Goal: Check status: Check status

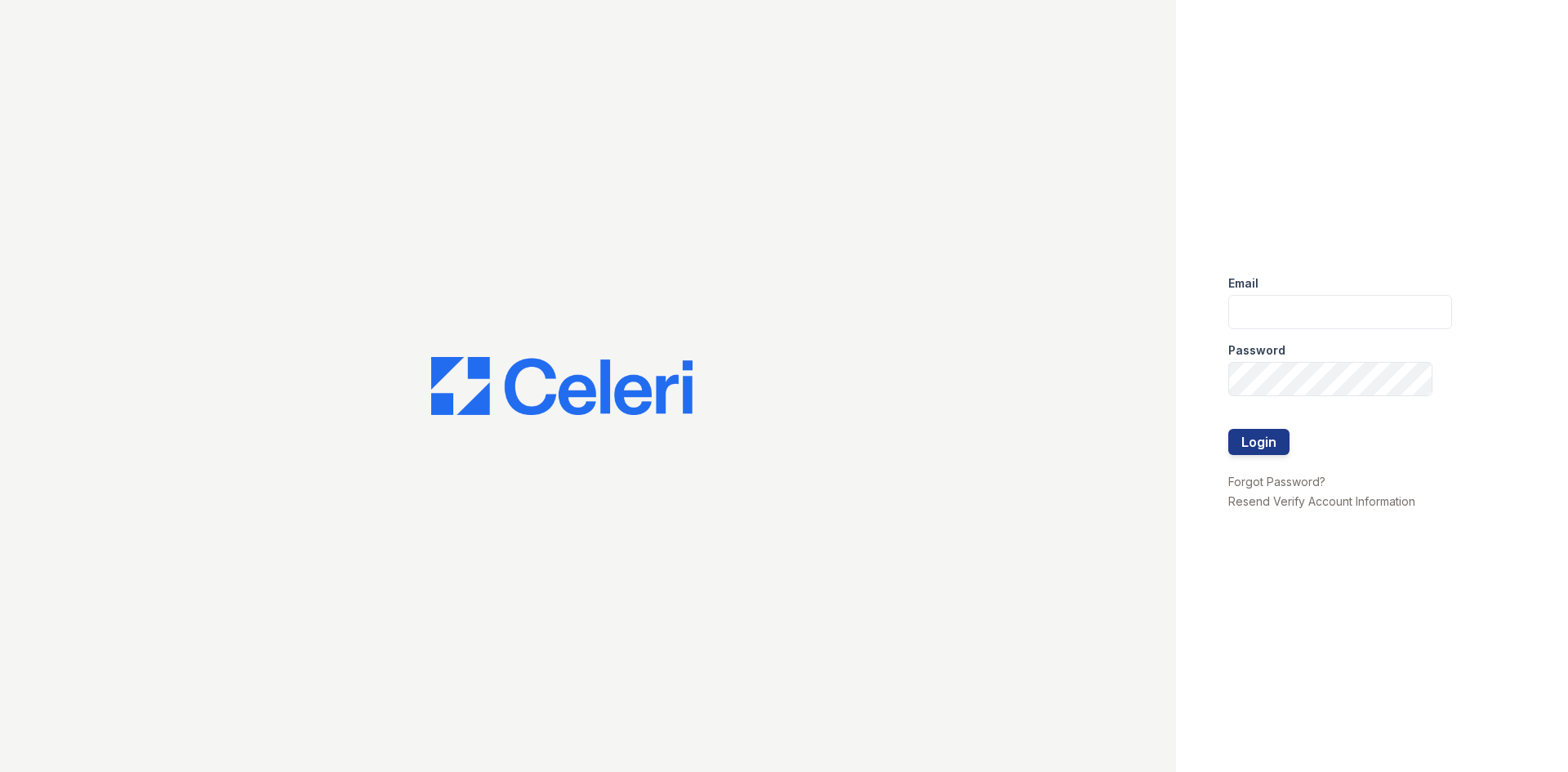
click at [1374, 330] on div "Password" at bounding box center [1340, 345] width 224 height 33
click at [1368, 325] on input "email" at bounding box center [1340, 312] width 224 height 34
type input "arrivecrofton@trinity-pm.com"
click at [1281, 431] on button "Login" at bounding box center [1259, 442] width 61 height 26
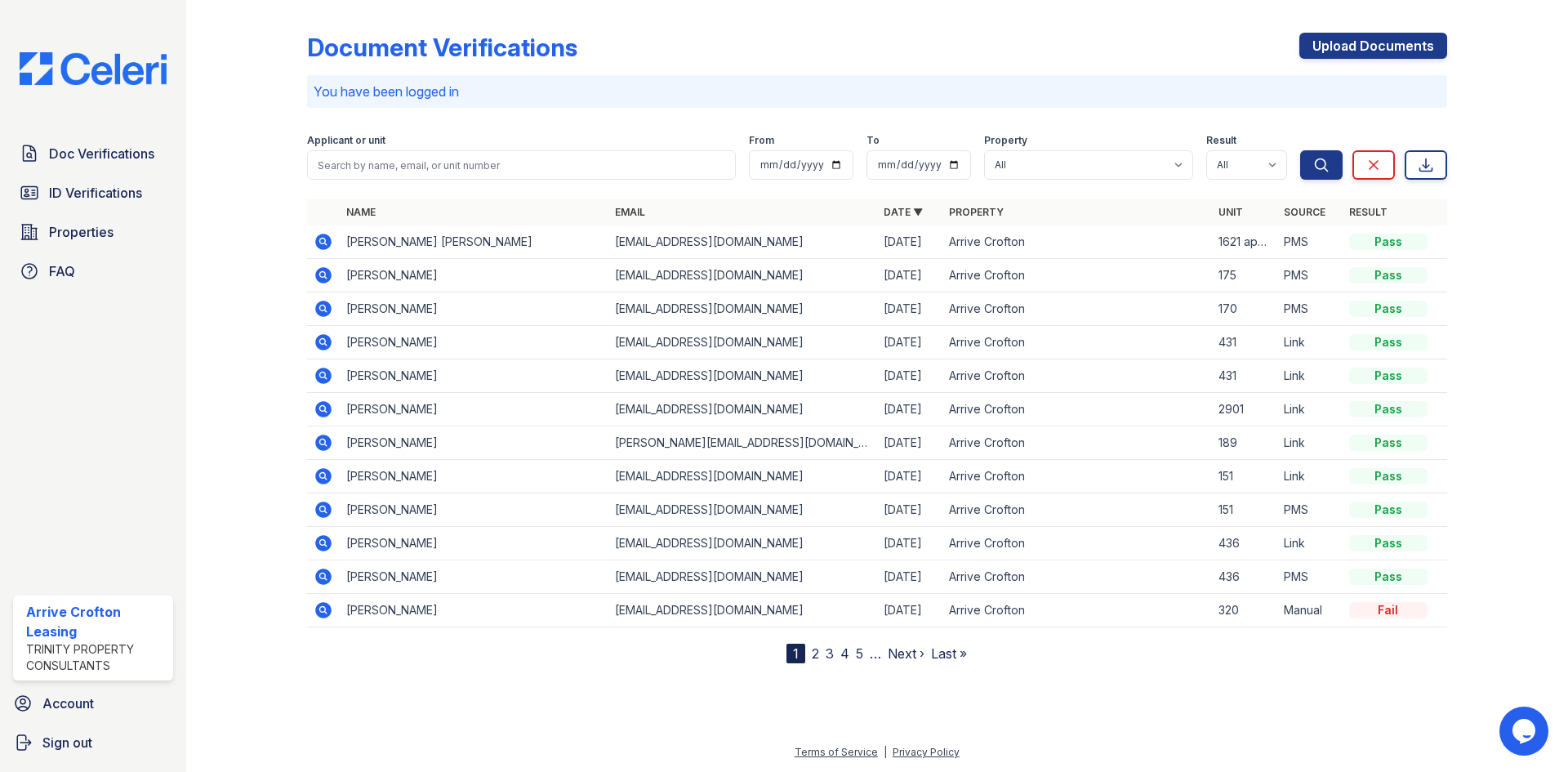
click at [319, 375] on icon at bounding box center [323, 375] width 19 height 19
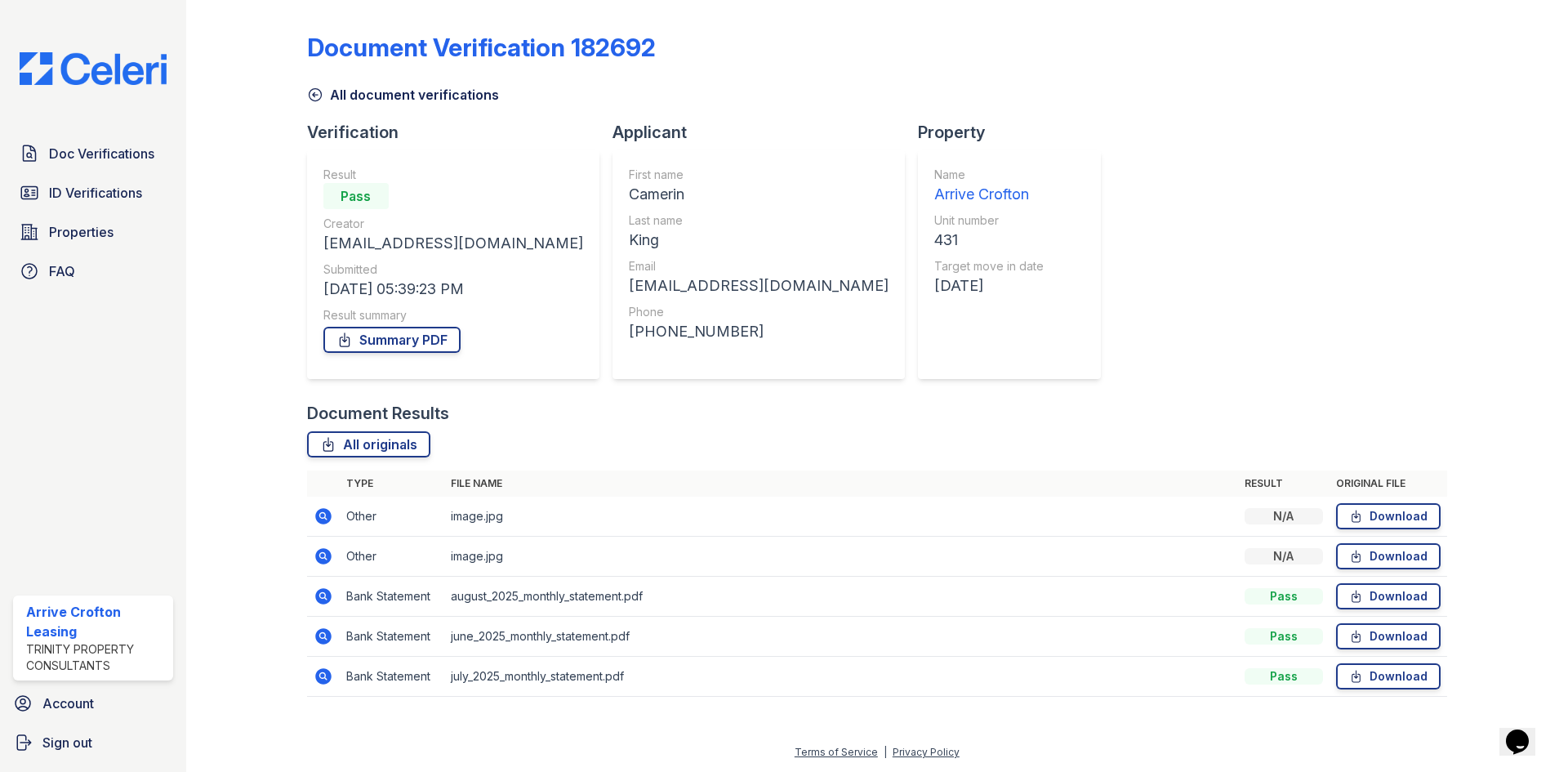
click at [329, 514] on icon at bounding box center [323, 516] width 16 height 16
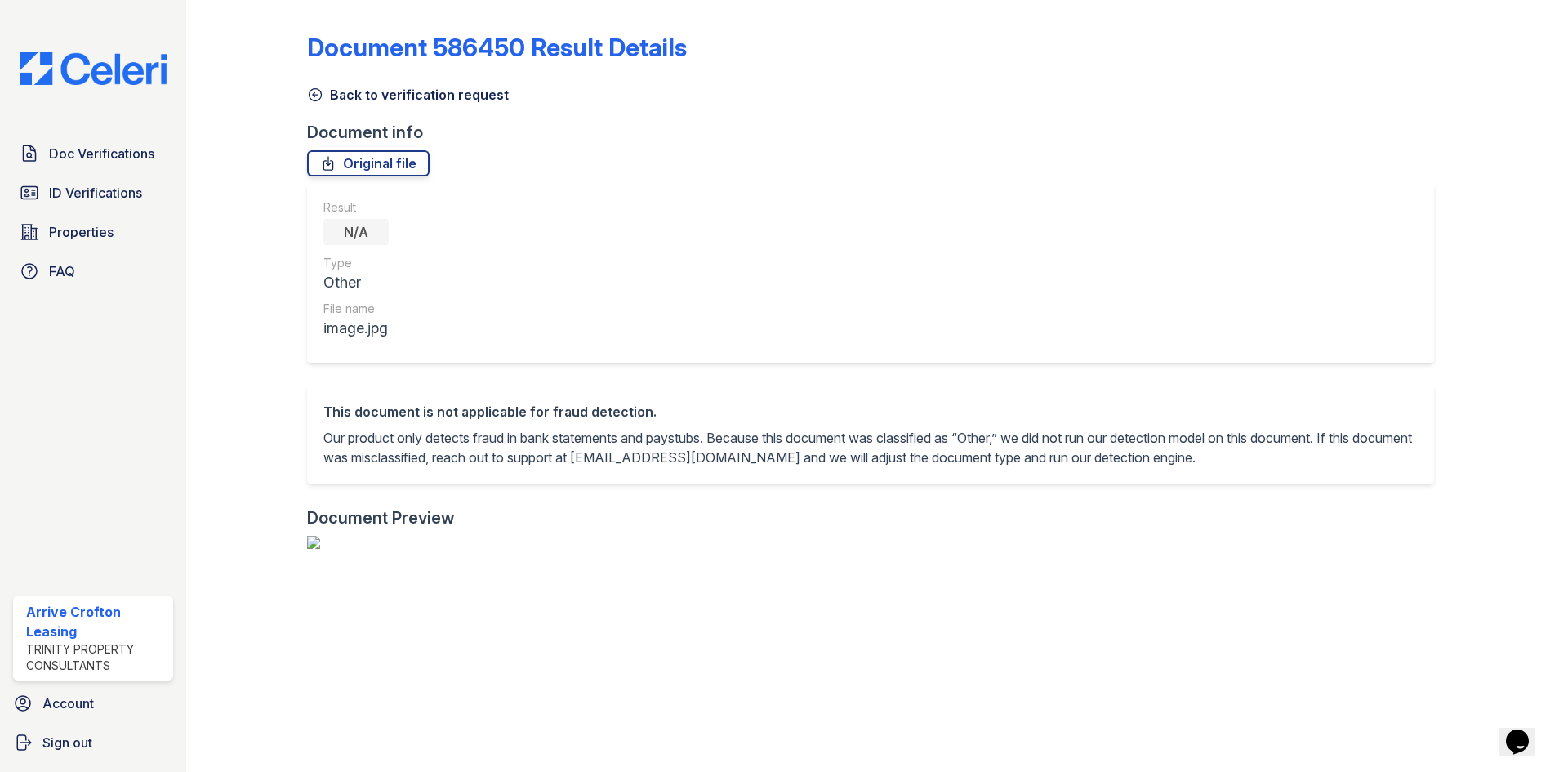
click at [310, 92] on icon at bounding box center [314, 94] width 16 height 16
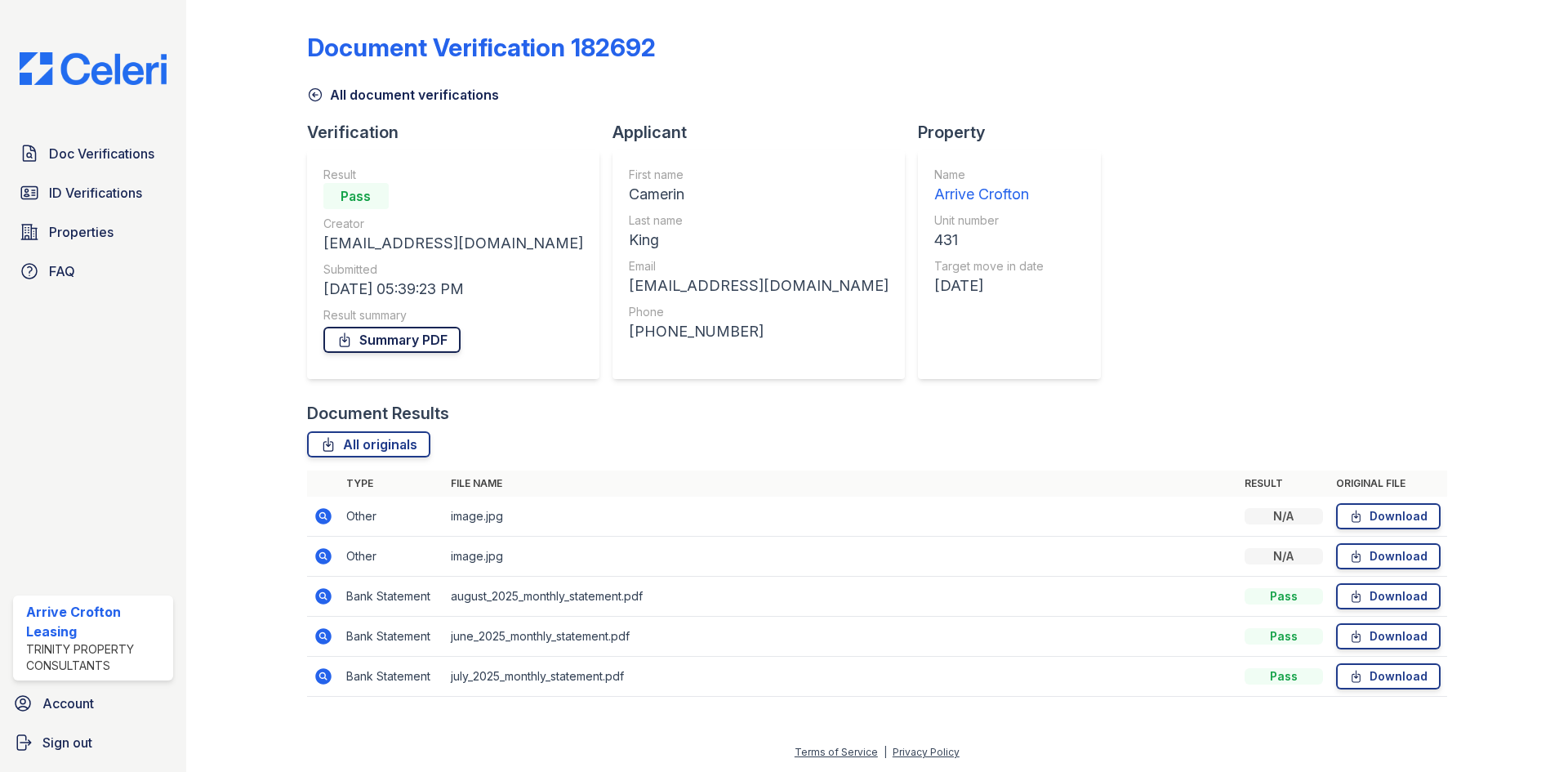
click at [434, 346] on link "Summary PDF" at bounding box center [392, 340] width 137 height 26
click at [361, 92] on link "All document verifications" at bounding box center [402, 94] width 192 height 19
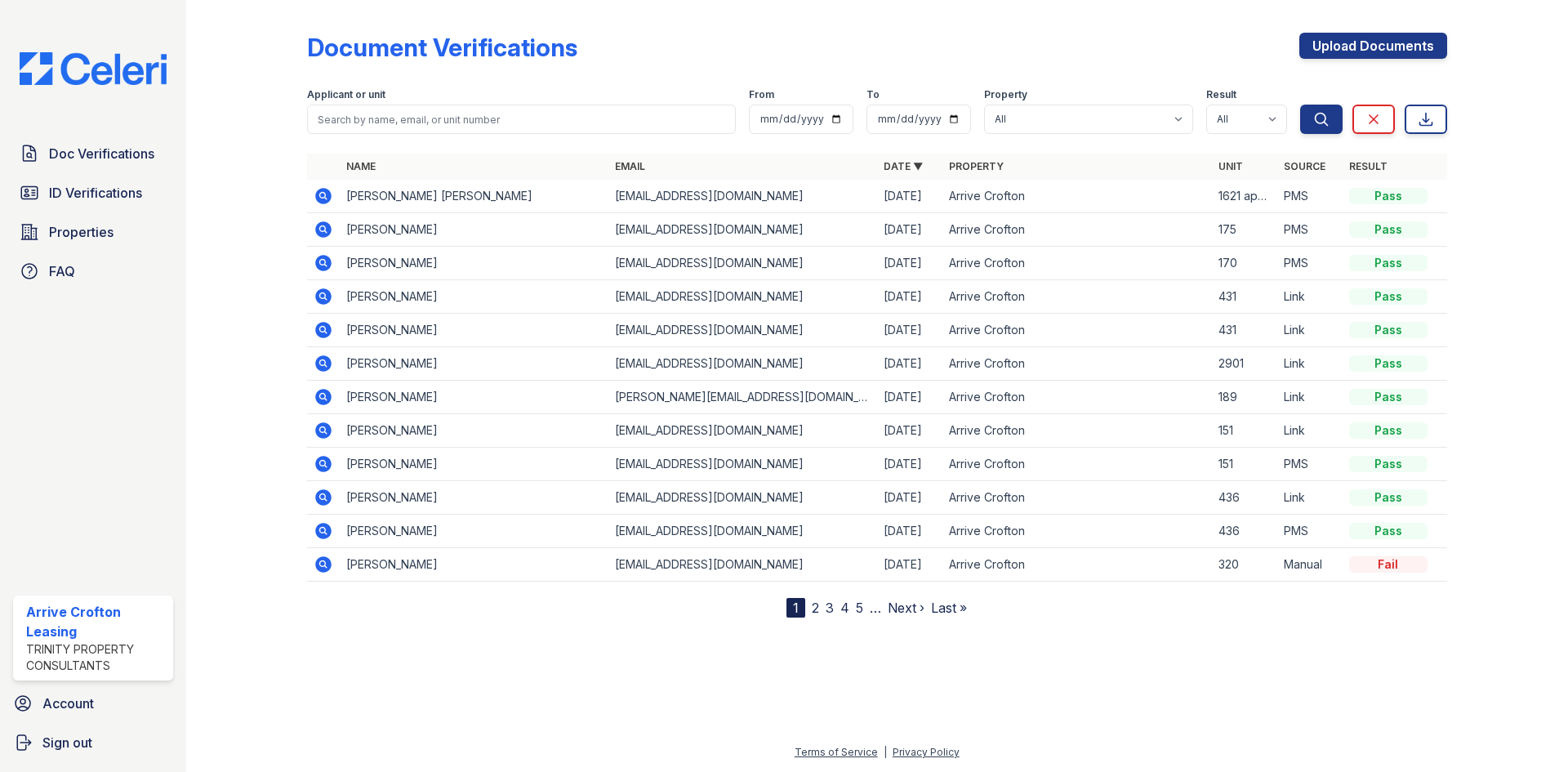
click at [324, 364] on icon at bounding box center [322, 362] width 4 height 4
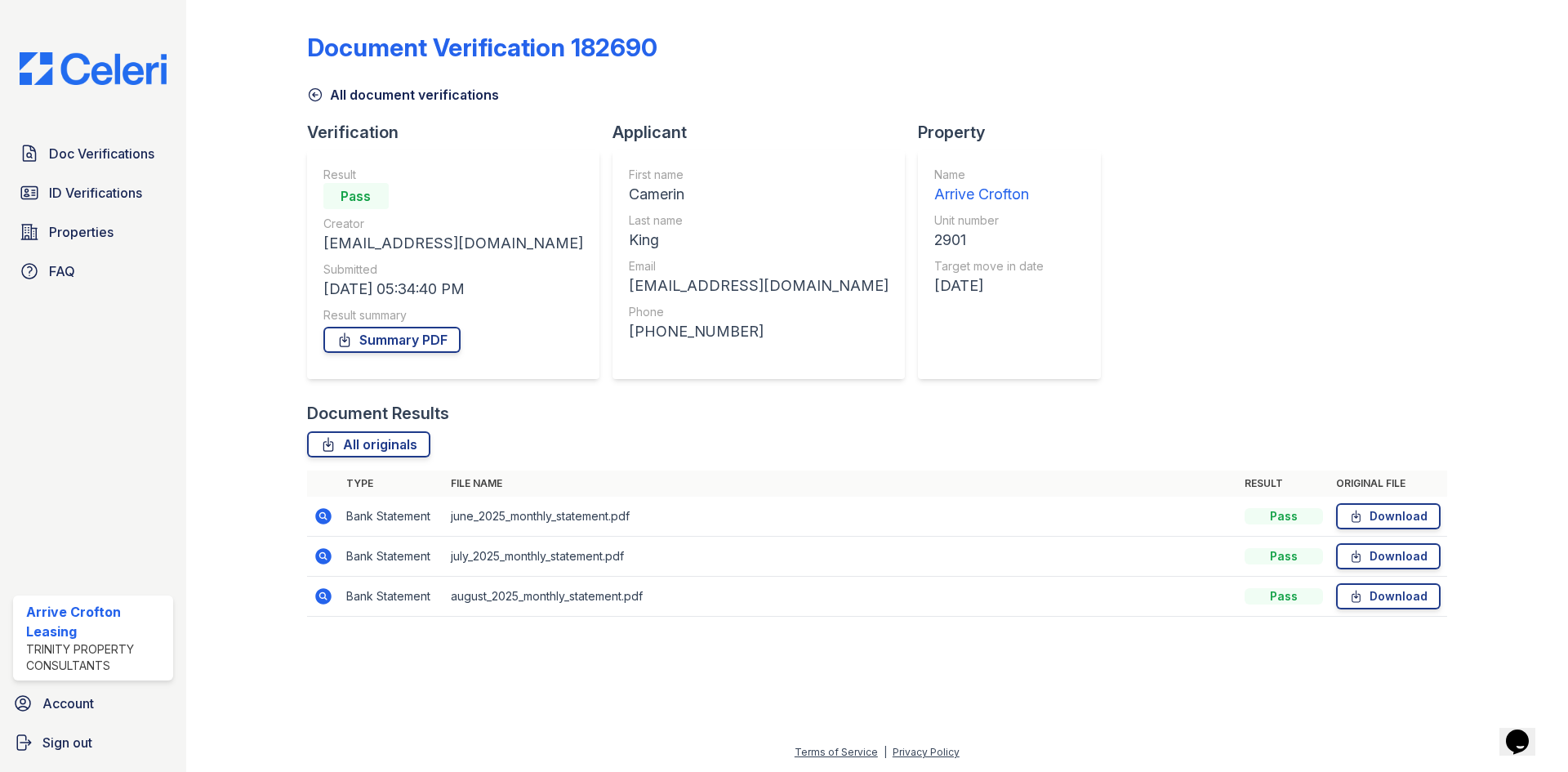
click at [312, 95] on icon at bounding box center [314, 94] width 16 height 16
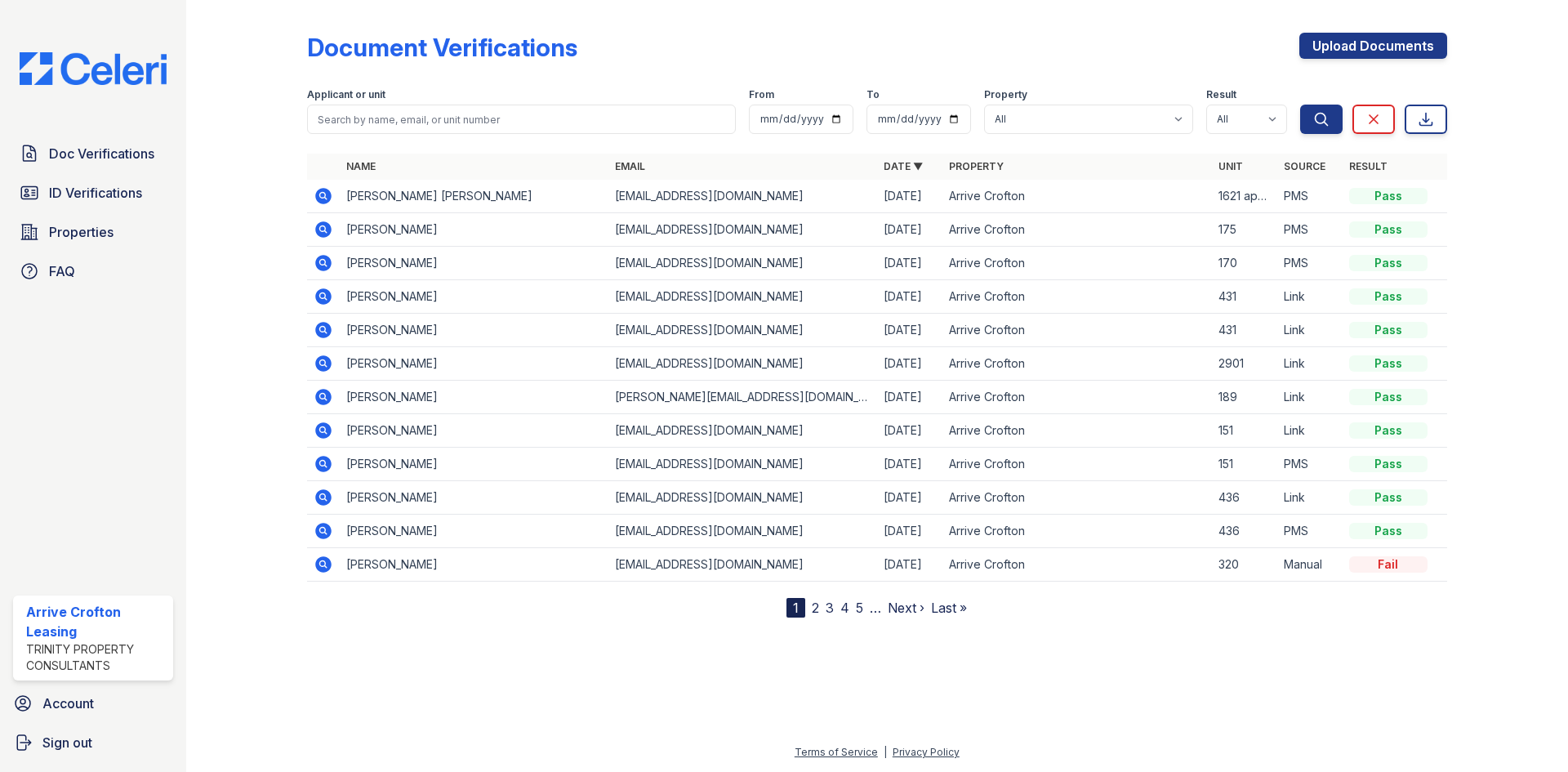
click at [322, 296] on icon at bounding box center [322, 295] width 4 height 4
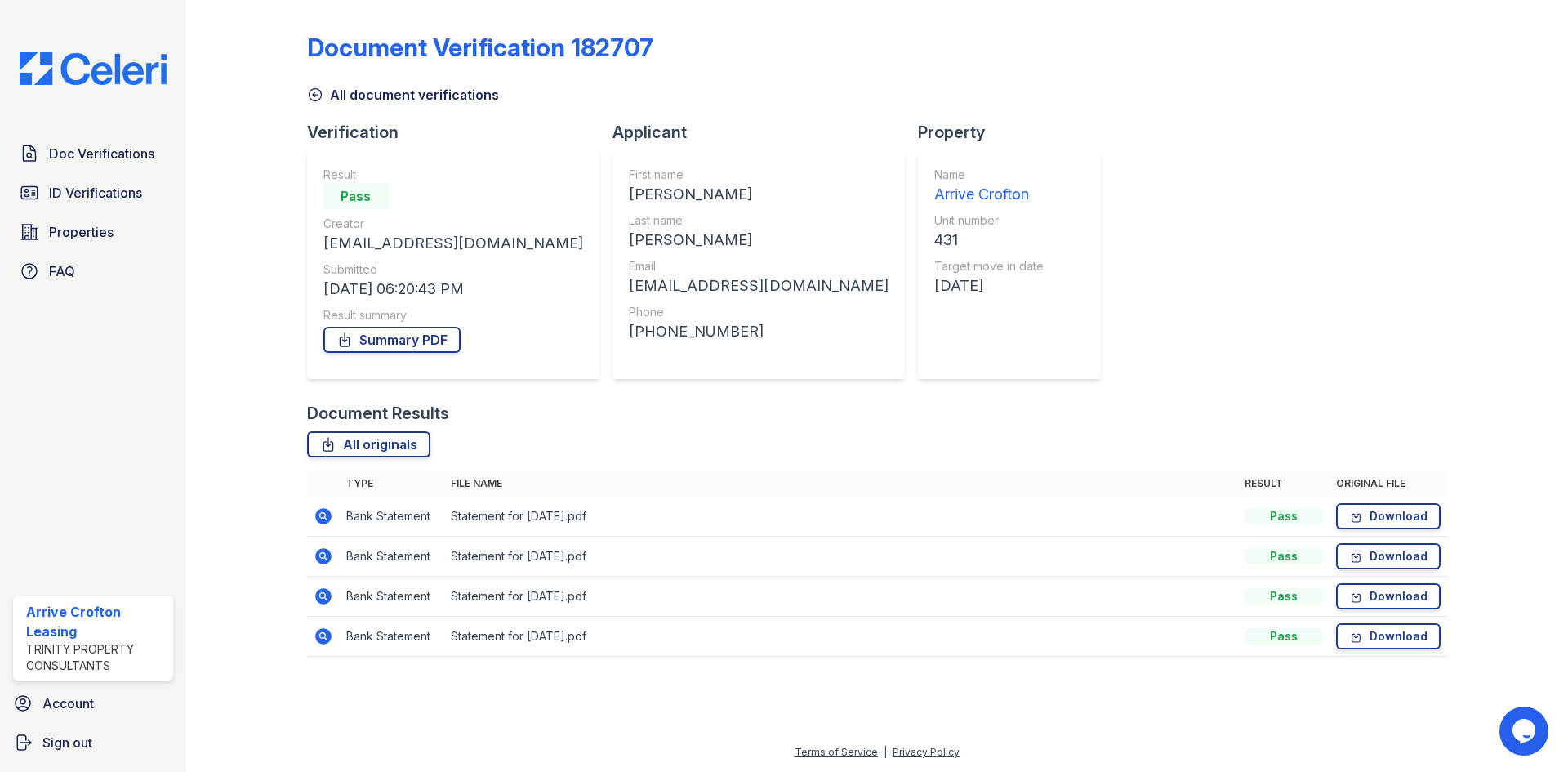
click at [342, 100] on link "All document verifications" at bounding box center [402, 94] width 192 height 19
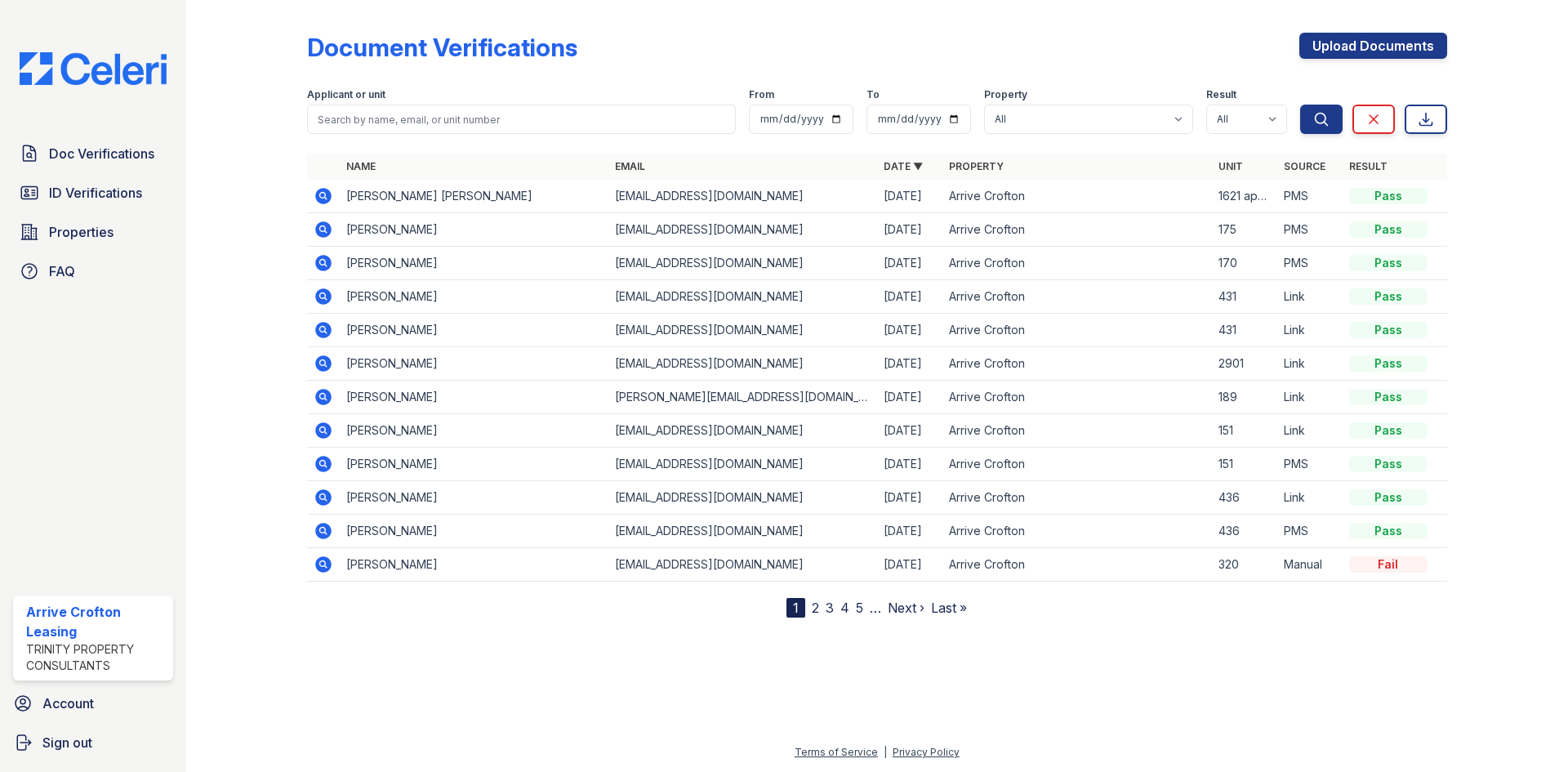
click at [329, 291] on icon at bounding box center [323, 296] width 19 height 19
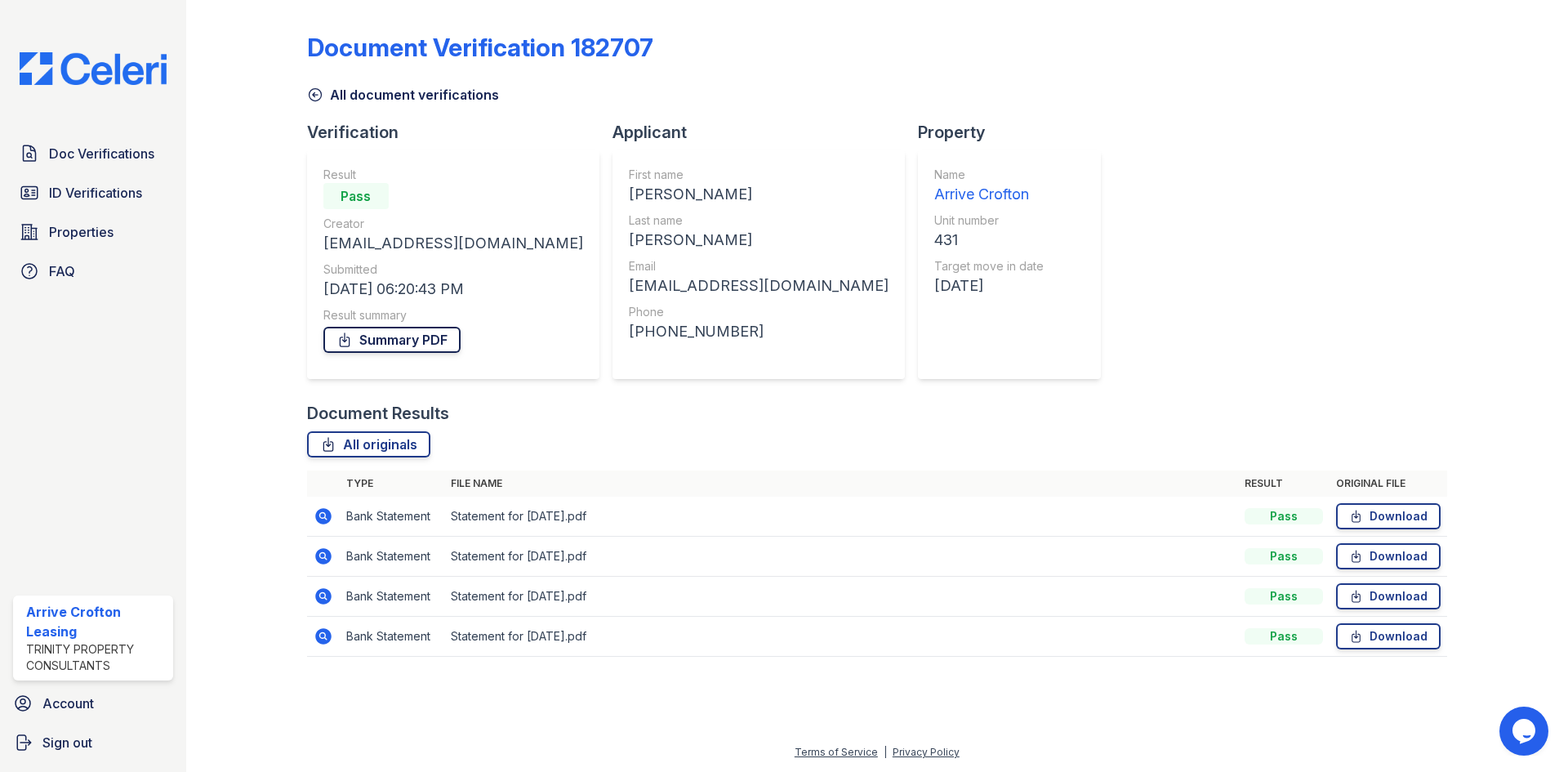
click at [388, 329] on link "Summary PDF" at bounding box center [392, 340] width 137 height 26
click at [328, 95] on link "All document verifications" at bounding box center [402, 94] width 192 height 19
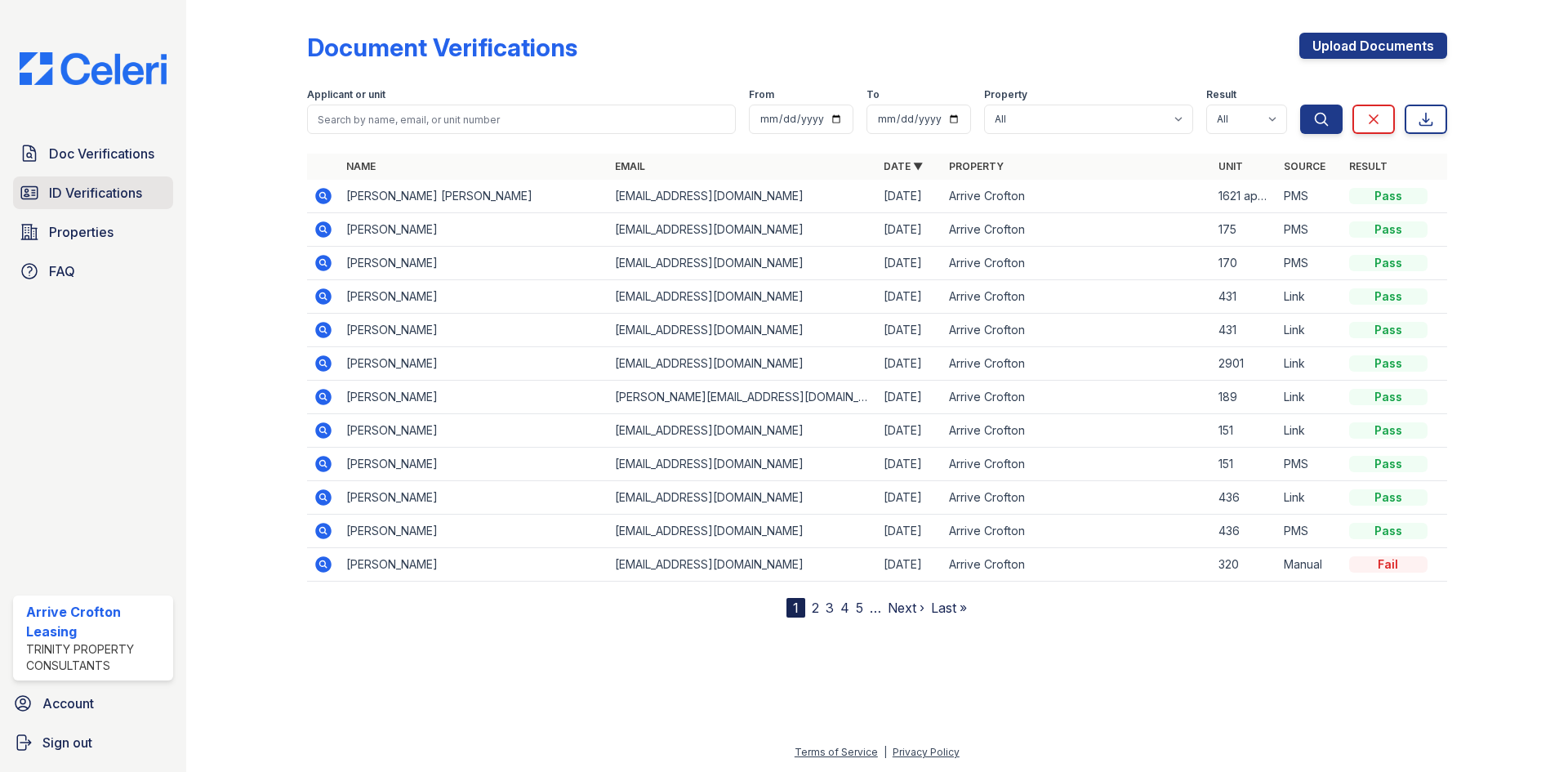
click at [75, 198] on span "ID Verifications" at bounding box center [96, 192] width 93 height 19
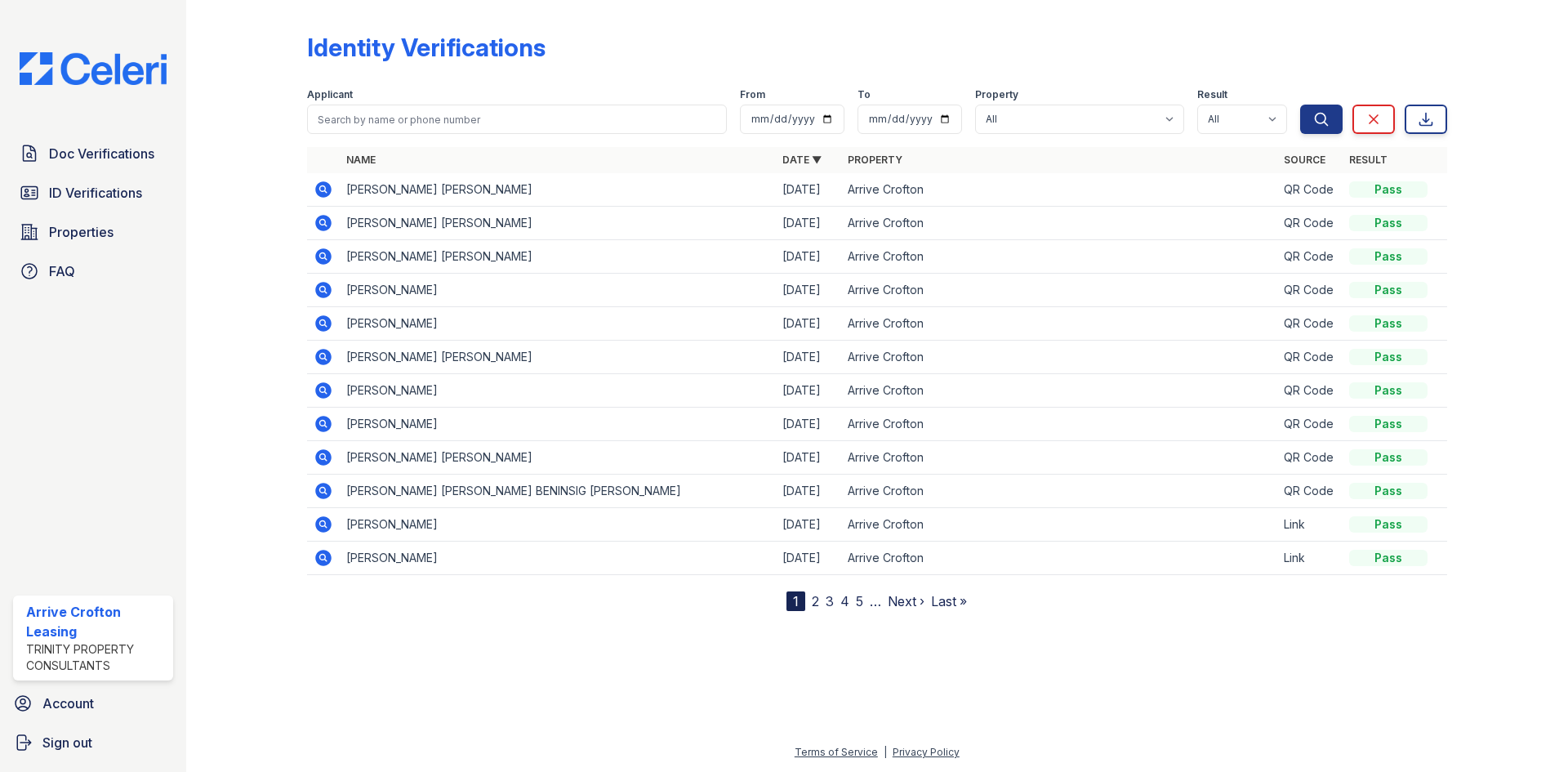
click at [328, 527] on icon at bounding box center [323, 524] width 16 height 16
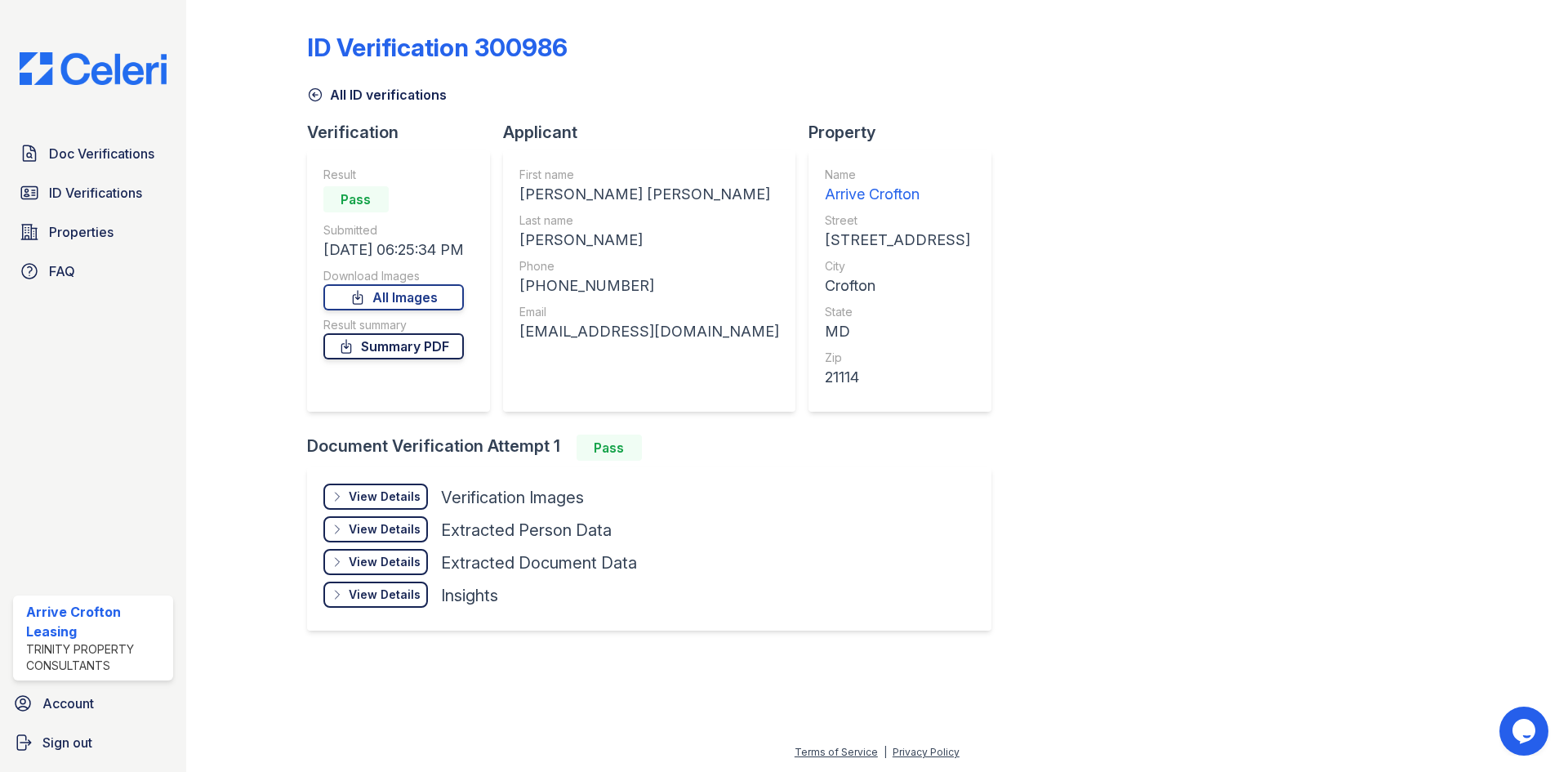
click at [391, 349] on link "Summary PDF" at bounding box center [394, 346] width 141 height 26
click at [378, 501] on div "View Details" at bounding box center [385, 496] width 72 height 16
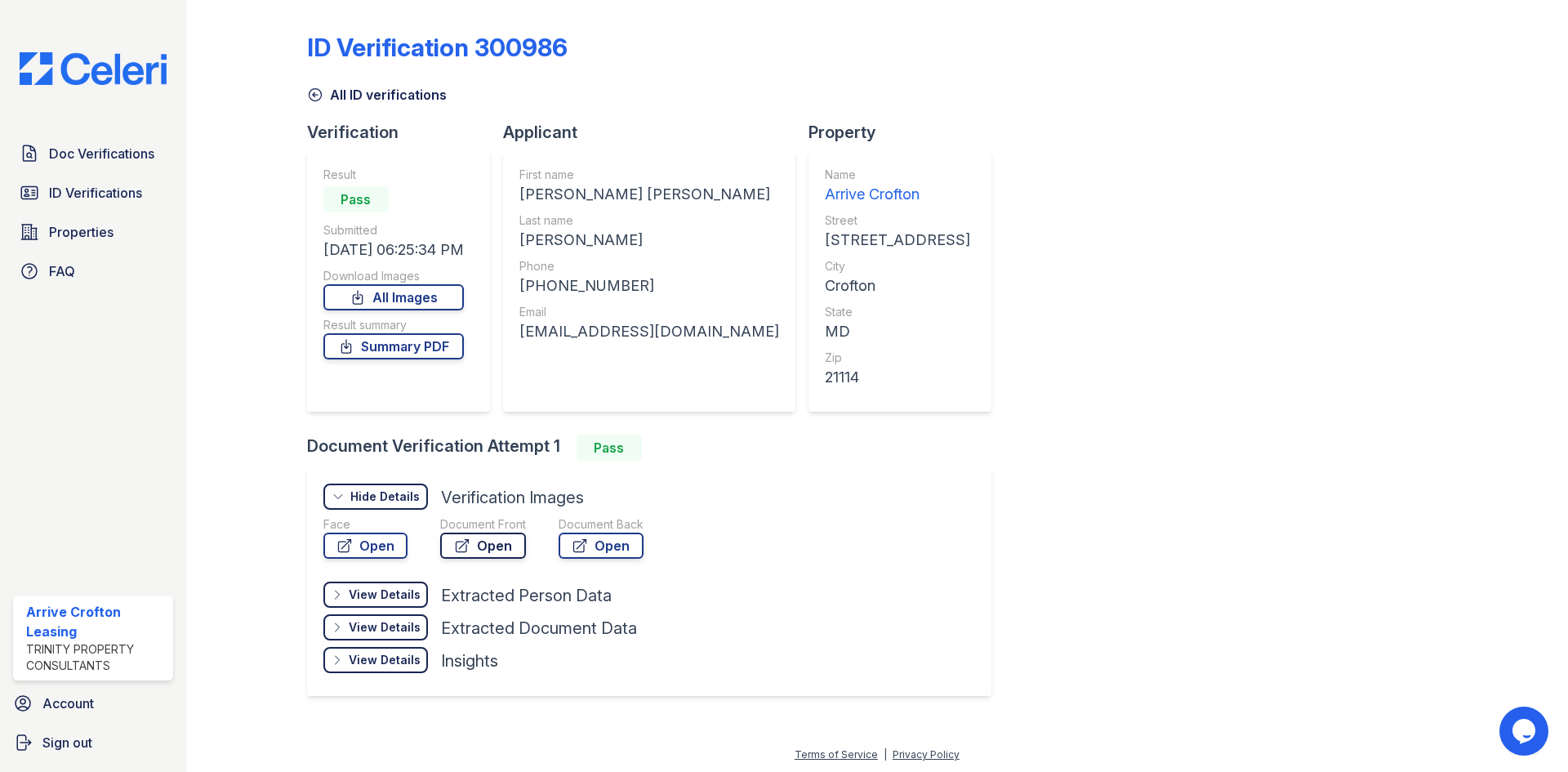
click at [481, 555] on link "Open" at bounding box center [483, 545] width 86 height 26
click at [605, 555] on link "Open" at bounding box center [601, 545] width 85 height 26
click at [331, 97] on link "All ID verifications" at bounding box center [376, 94] width 140 height 19
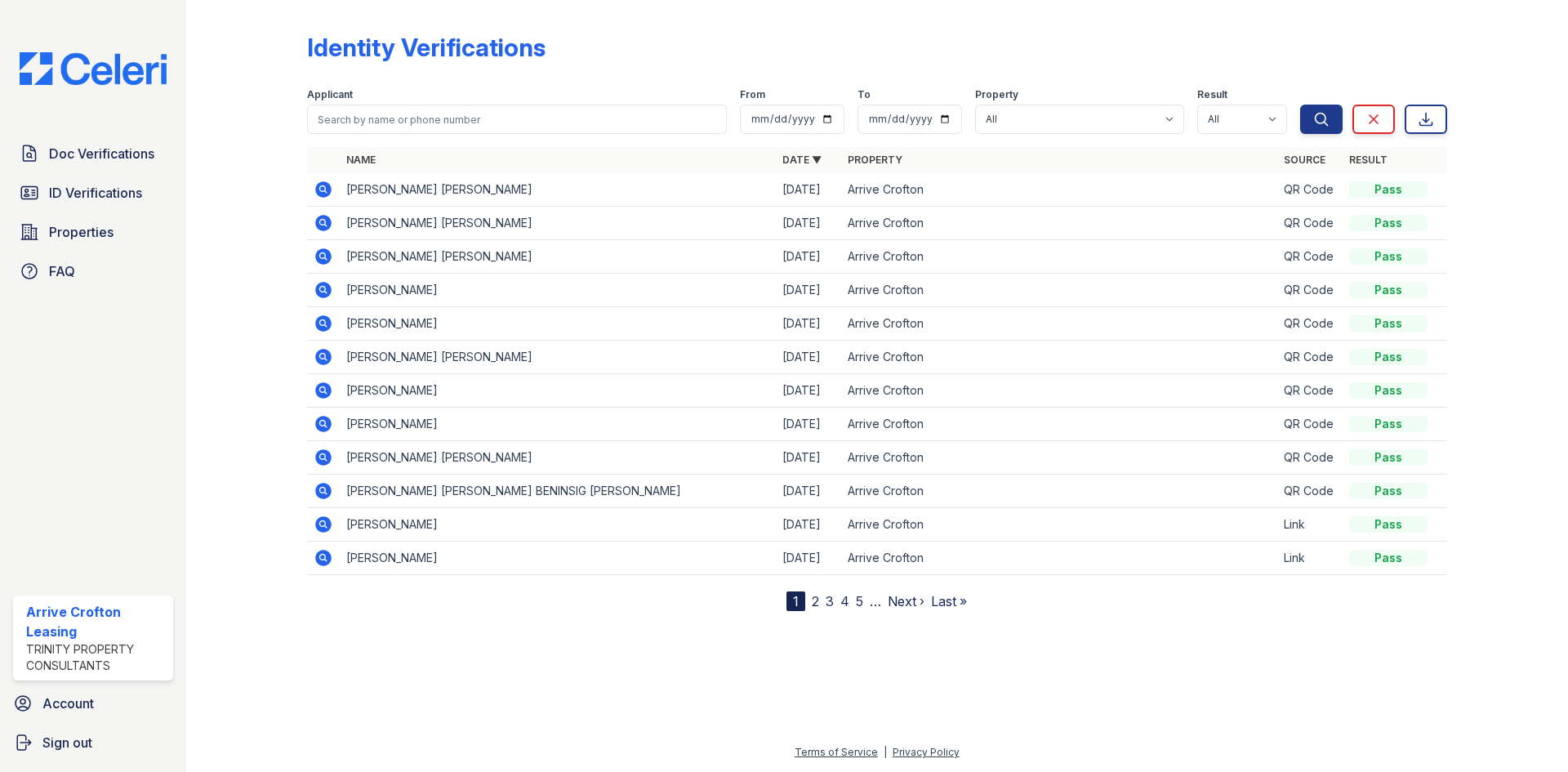
click at [812, 603] on link "2" at bounding box center [815, 601] width 8 height 16
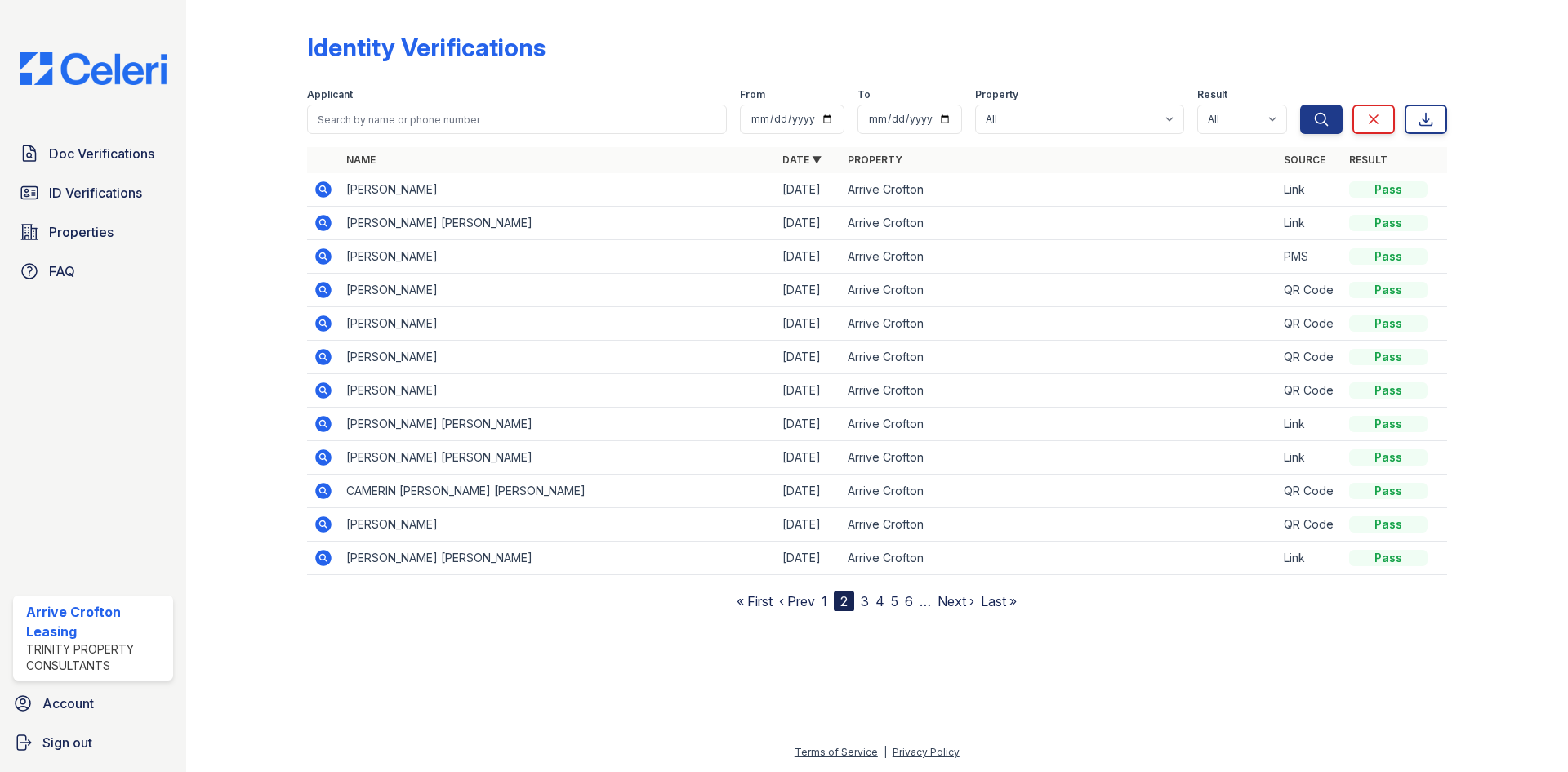
click at [319, 489] on icon at bounding box center [323, 491] width 16 height 16
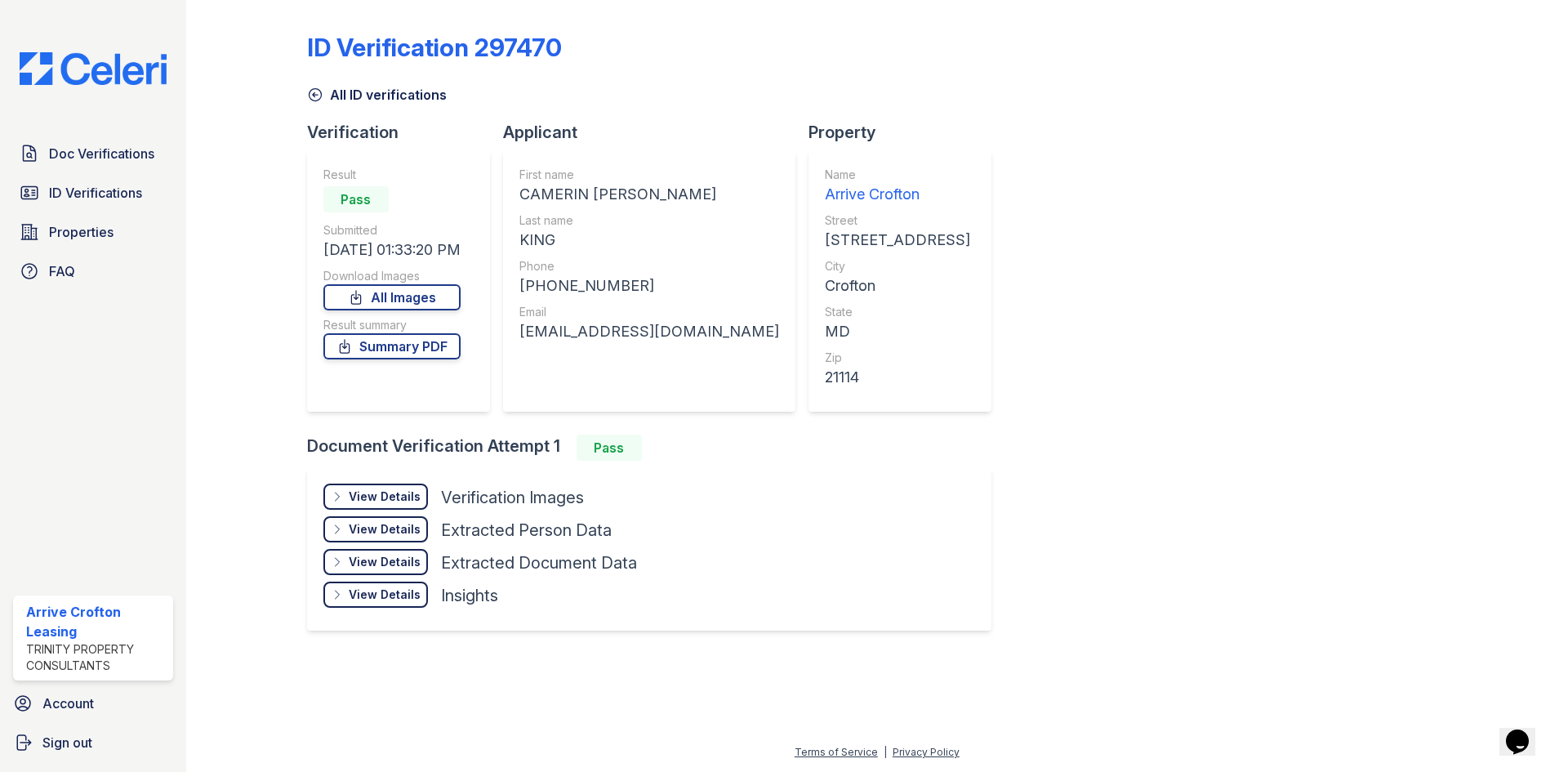
click at [386, 499] on div "View Details" at bounding box center [385, 496] width 72 height 16
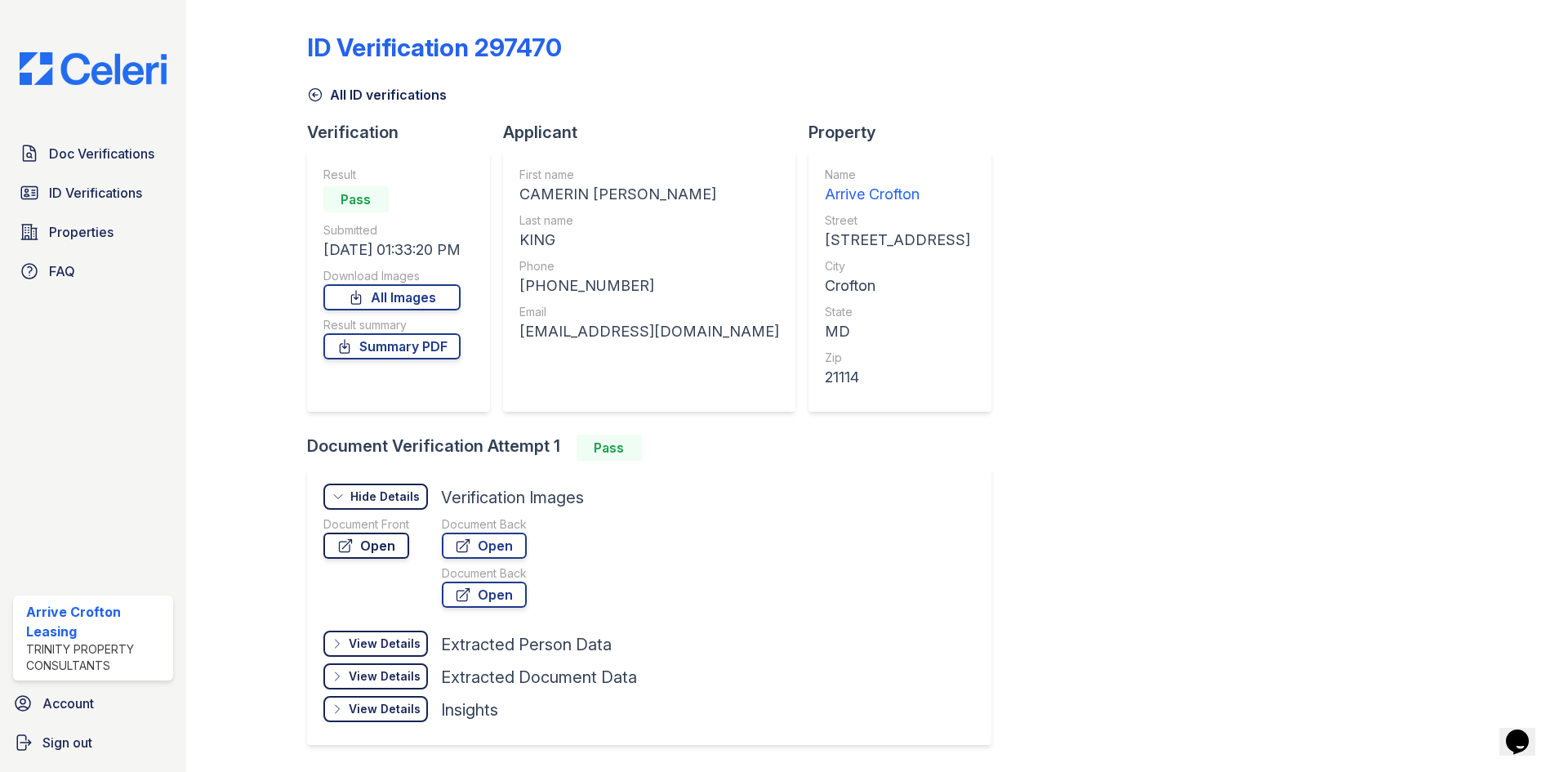
click at [361, 542] on link "Open" at bounding box center [366, 545] width 86 height 26
click at [495, 547] on link "Open" at bounding box center [485, 545] width 85 height 26
click at [422, 358] on link "Summary PDF" at bounding box center [392, 346] width 137 height 26
